Goal: Contribute content: Add original content to the website for others to see

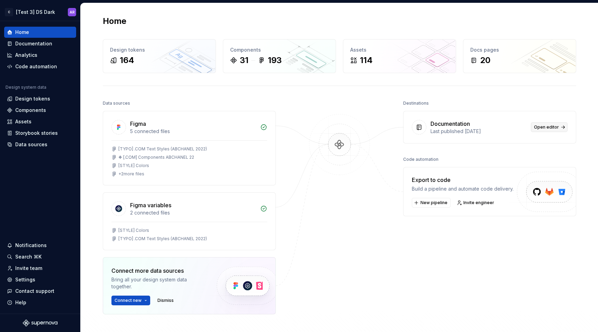
click at [544, 125] on span "Open editor" at bounding box center [546, 127] width 25 height 6
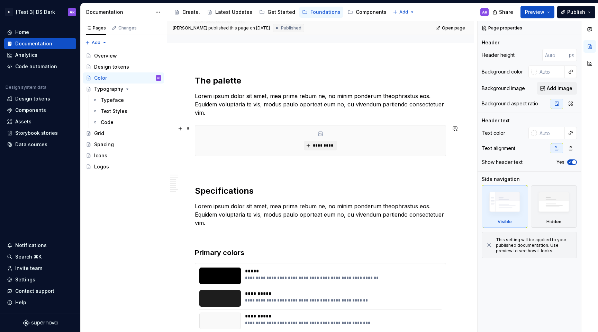
scroll to position [141, 0]
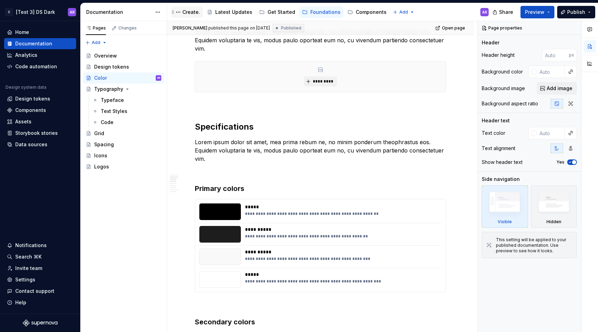
click at [187, 14] on div "Create." at bounding box center [191, 12] width 18 height 7
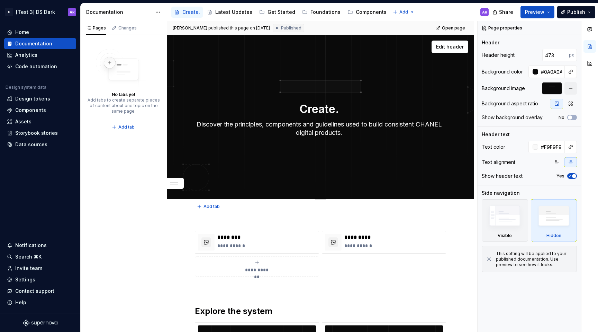
click at [334, 105] on textarea "Create." at bounding box center [319, 109] width 251 height 17
click at [340, 107] on textarea "Create." at bounding box center [319, 109] width 251 height 17
click at [298, 109] on textarea "Create." at bounding box center [319, 109] width 251 height 17
click at [344, 109] on textarea "Create." at bounding box center [319, 109] width 251 height 17
type textarea "*"
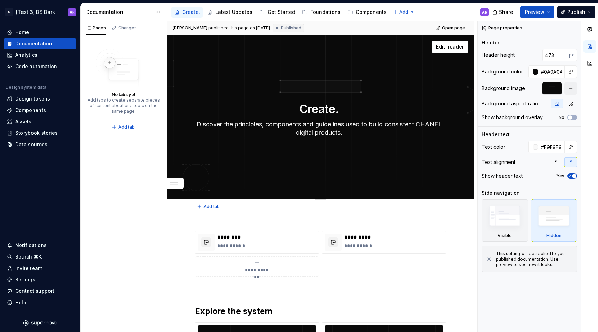
type textarea "W"
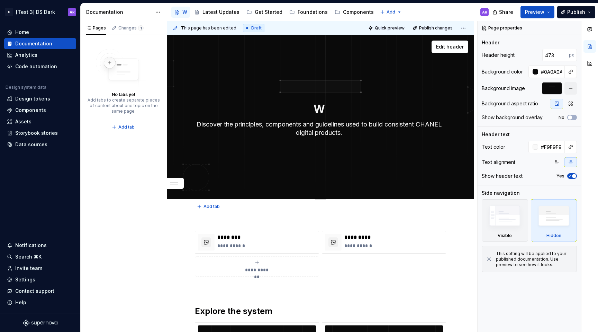
type textarea "*"
type textarea "We"
type textarea "*"
type textarea "Wel"
type textarea "*"
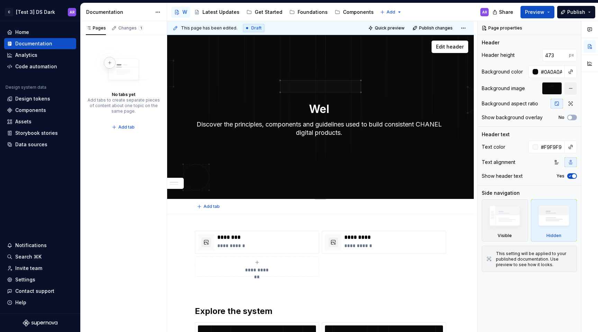
type textarea "Welc"
type textarea "*"
type textarea "Welco"
type textarea "*"
type textarea "Welcom"
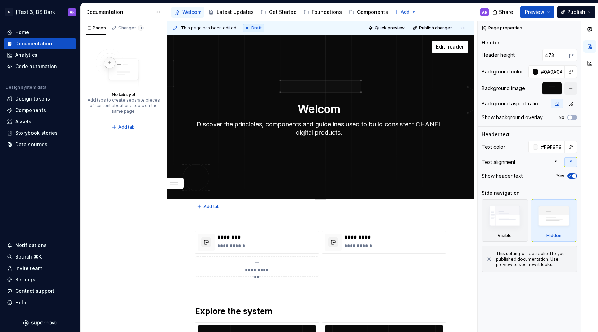
type textarea "*"
type textarea "Welcome"
type textarea "*"
type textarea "Welcome."
type textarea "*"
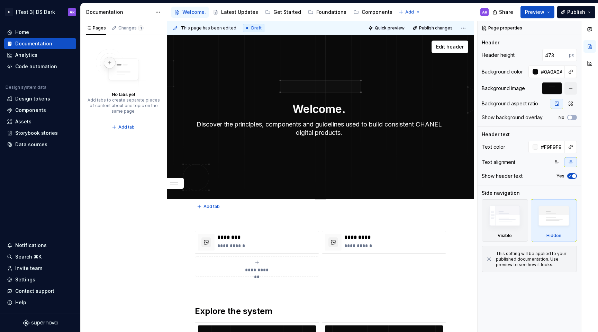
type textarea "Welcome"
type textarea "*"
type textarea "Welcome."
type textarea "*"
type textarea "Welcome"
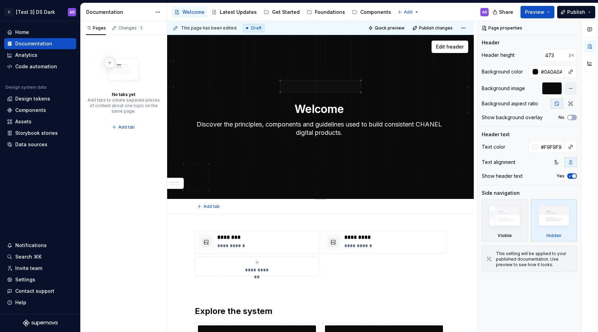
type textarea "*"
type textarea "Welcom"
type textarea "*"
type textarea "Welco"
type textarea "*"
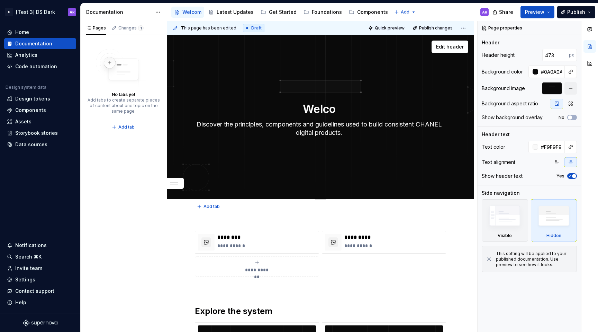
type textarea "Welc"
type textarea "*"
type textarea "Wel"
type textarea "*"
type textarea "We"
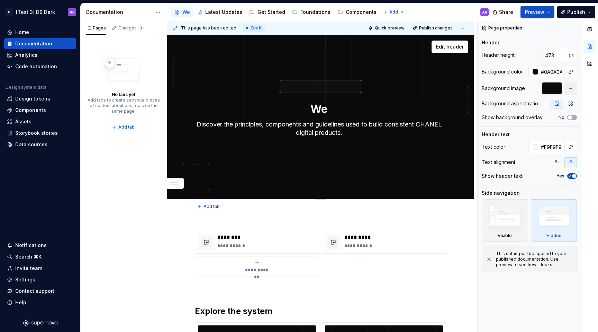
type textarea "*"
type textarea "W"
type textarea "*"
type textarea "Create."
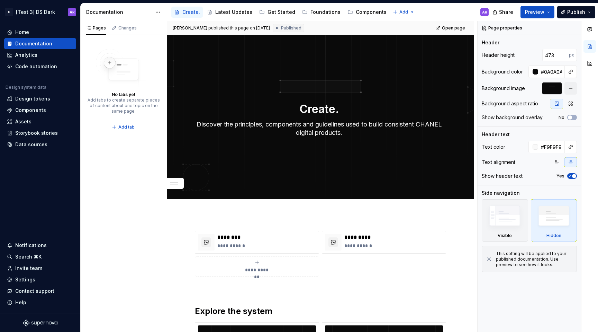
type textarea "*"
